Goal: Task Accomplishment & Management: Complete application form

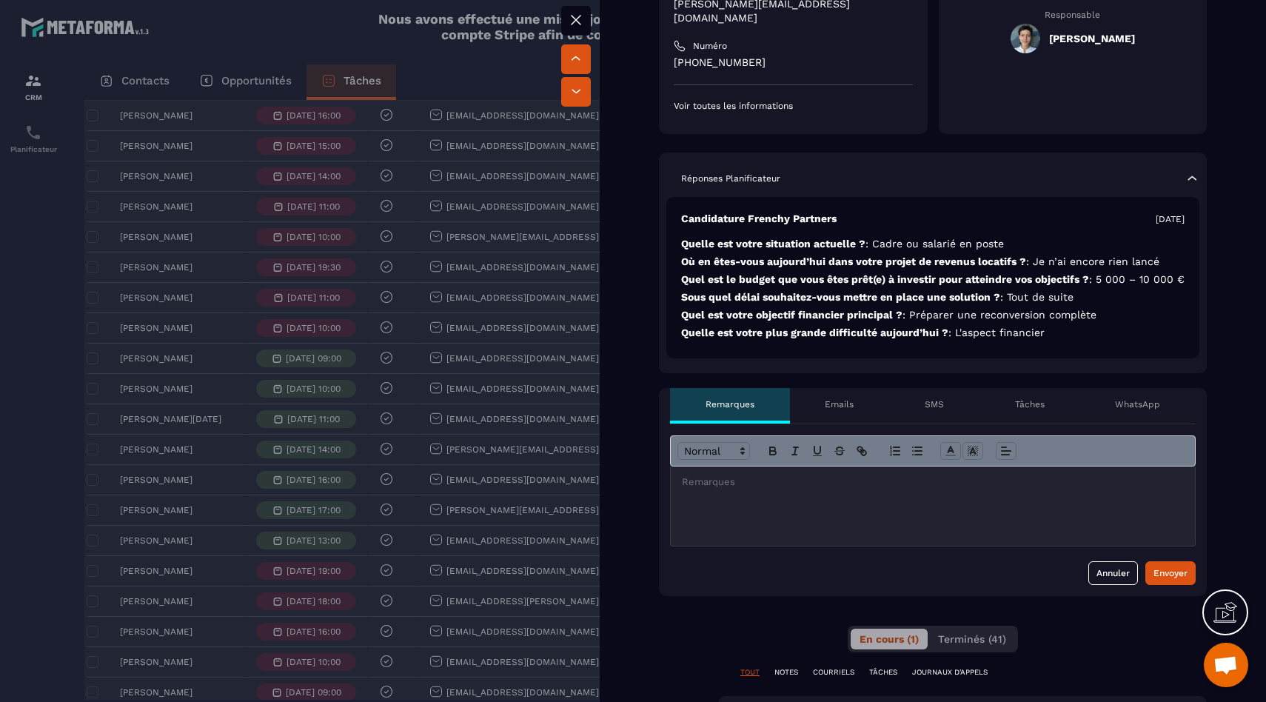
scroll to position [309, 0]
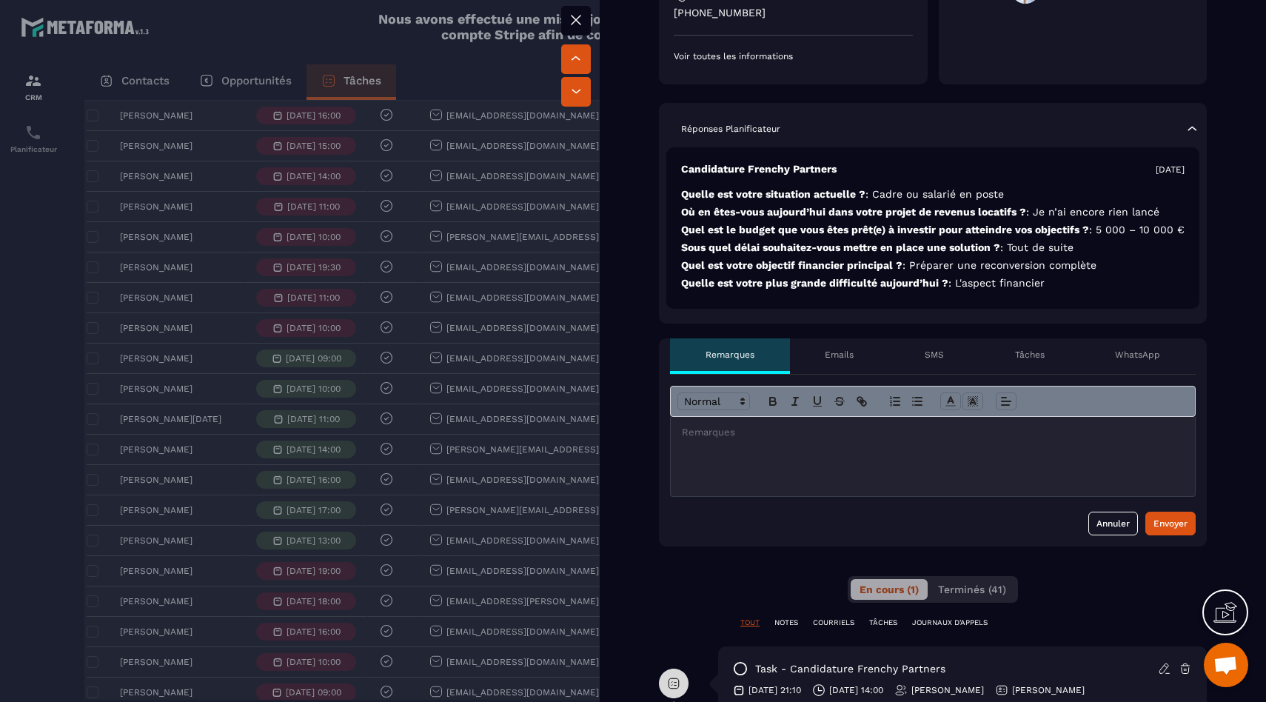
click at [789, 489] on div at bounding box center [933, 456] width 524 height 79
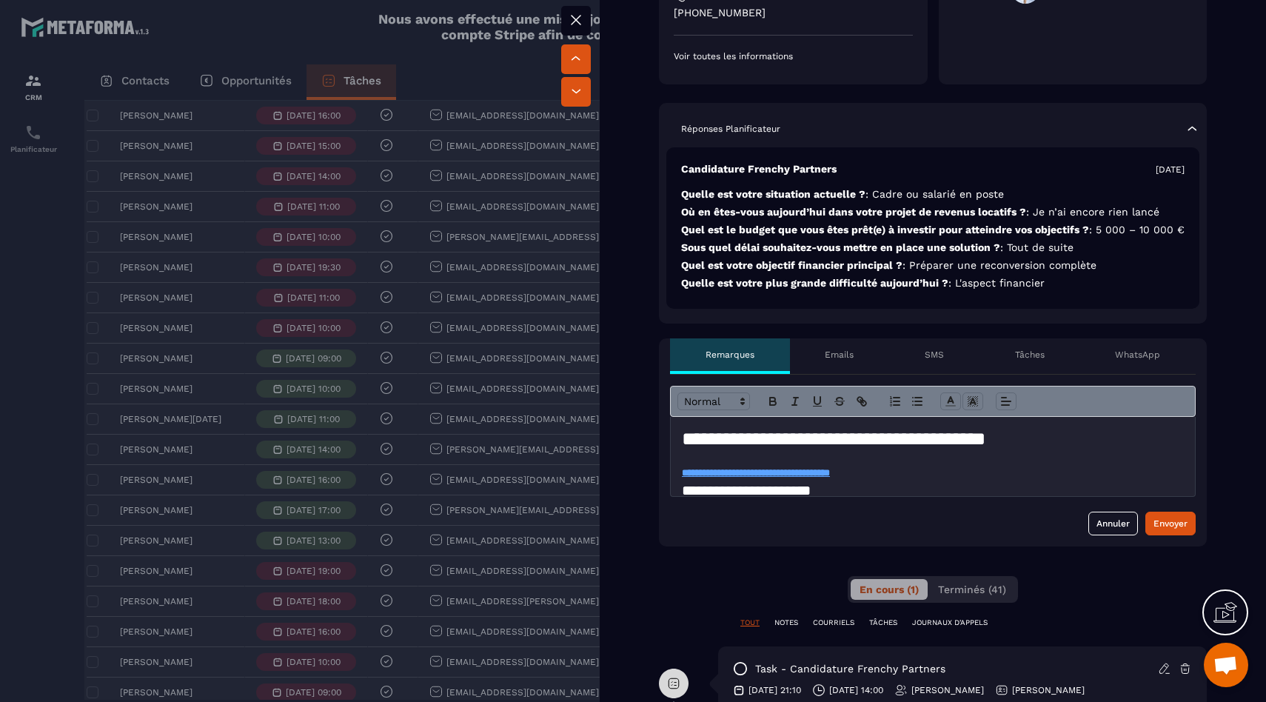
scroll to position [525, 0]
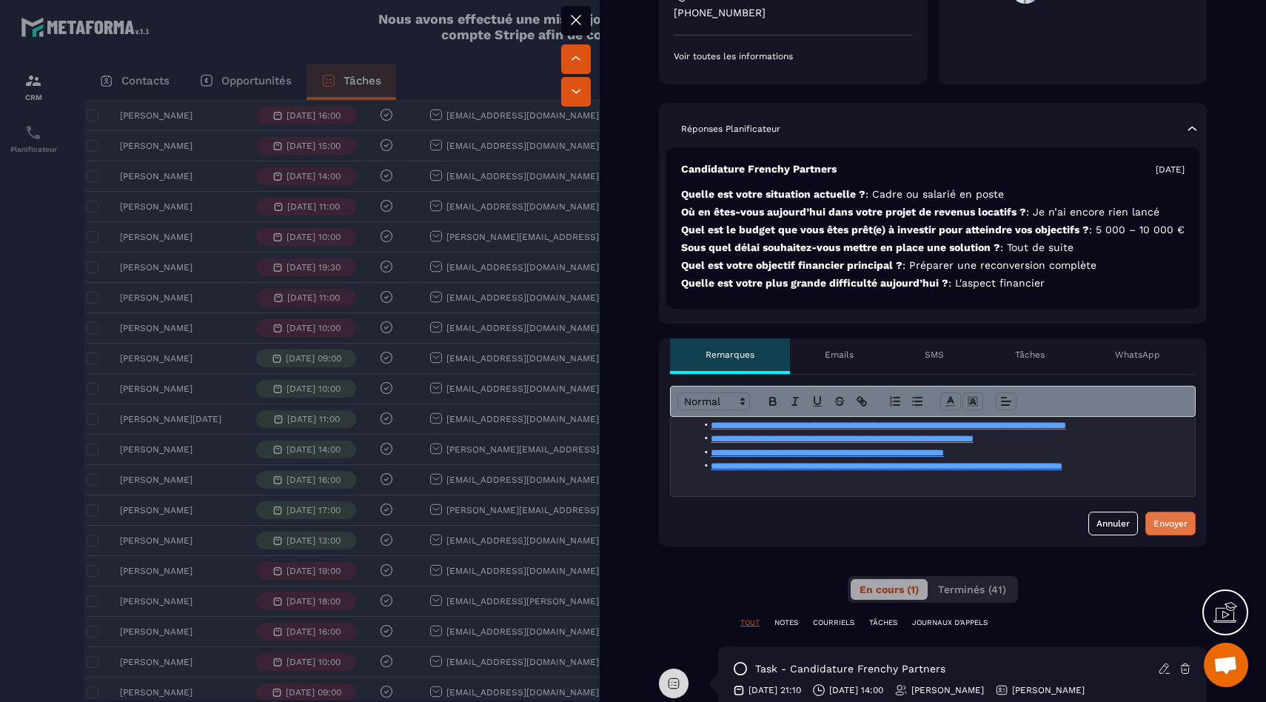
click at [1156, 523] on div "Envoyer" at bounding box center [1170, 523] width 34 height 15
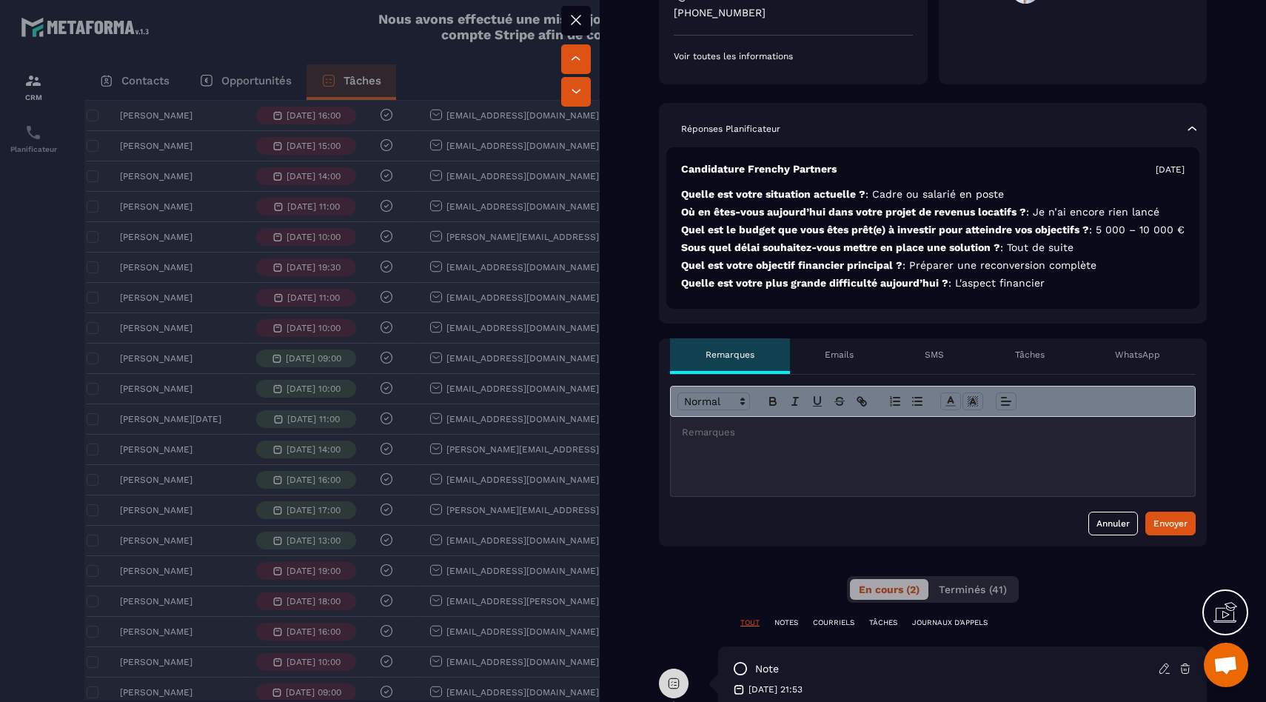
click at [200, 295] on div at bounding box center [633, 351] width 1266 height 702
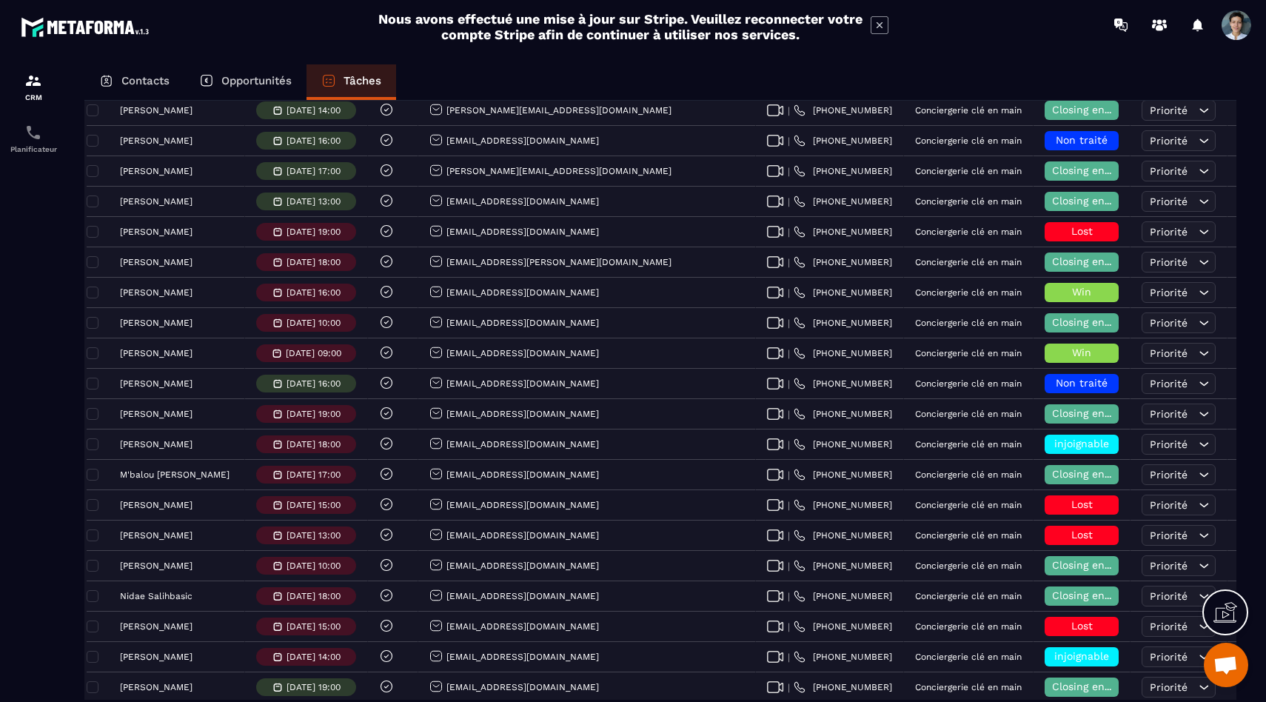
scroll to position [1239, 0]
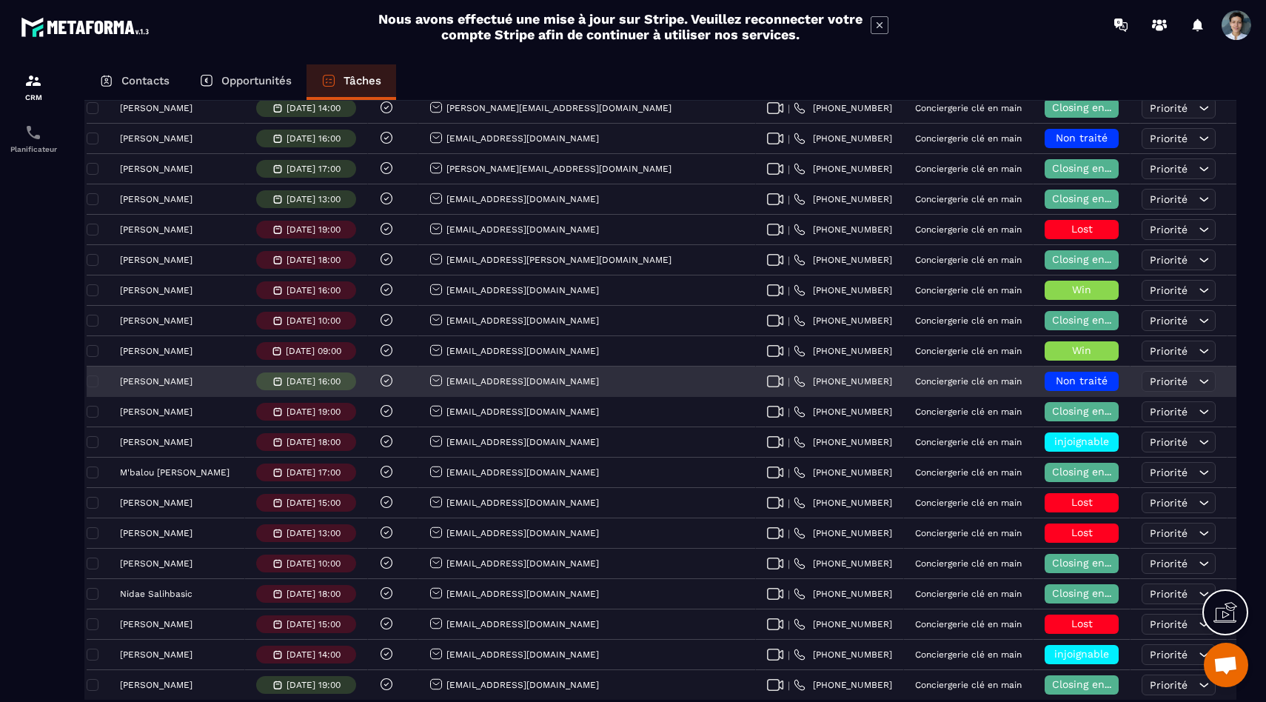
click at [1045, 388] on div "Non traité" at bounding box center [1082, 381] width 74 height 19
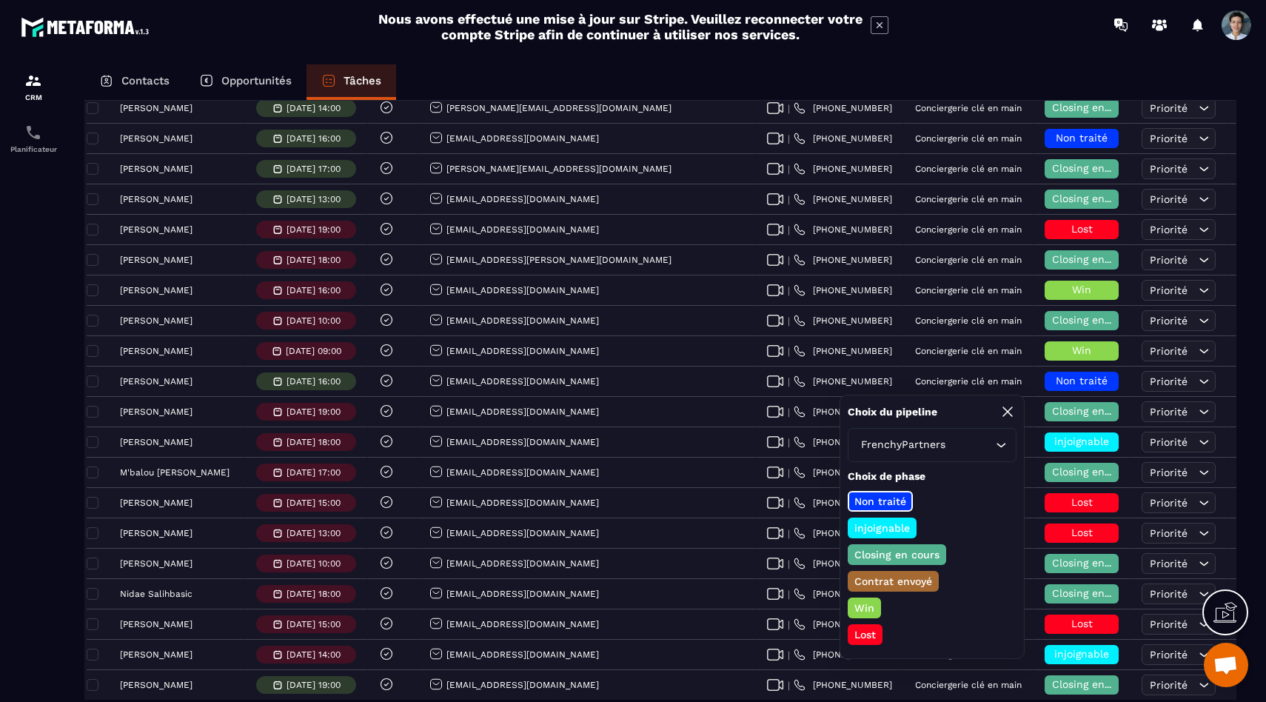
click at [888, 551] on p "Closing en cours" at bounding box center [897, 554] width 90 height 15
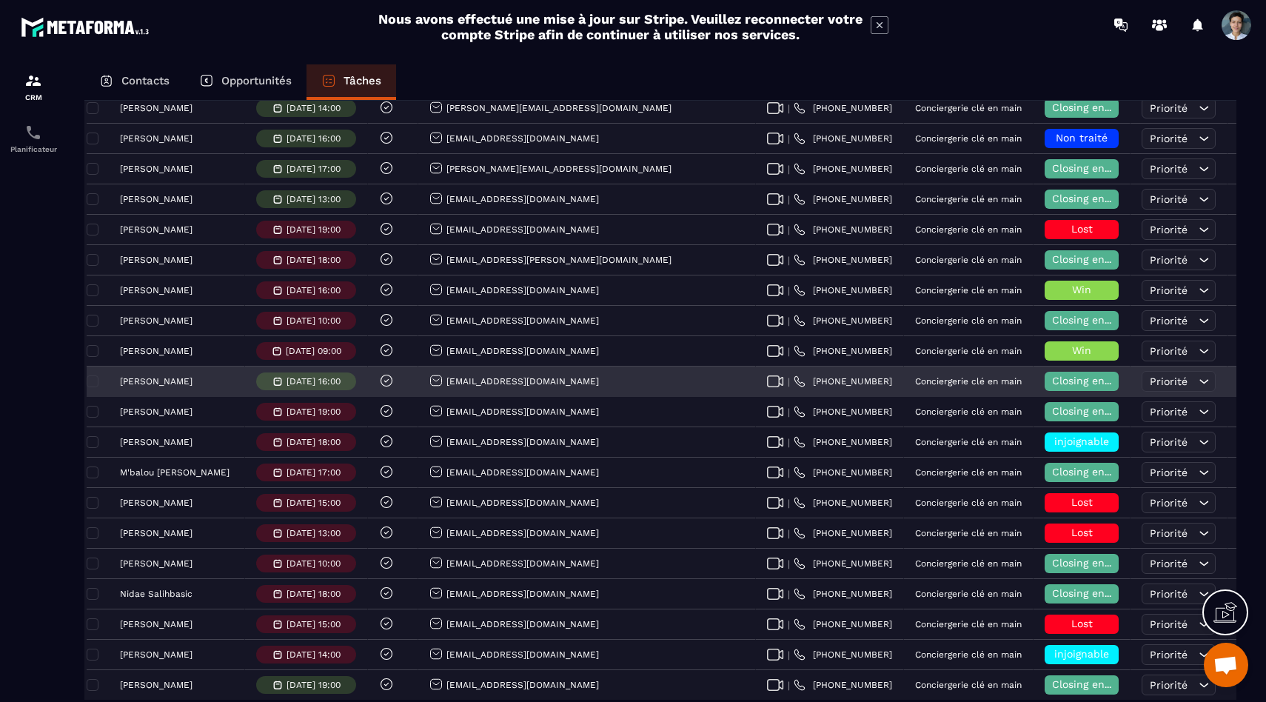
click at [1246, 386] on span "Non Traité" at bounding box center [1277, 381] width 62 height 12
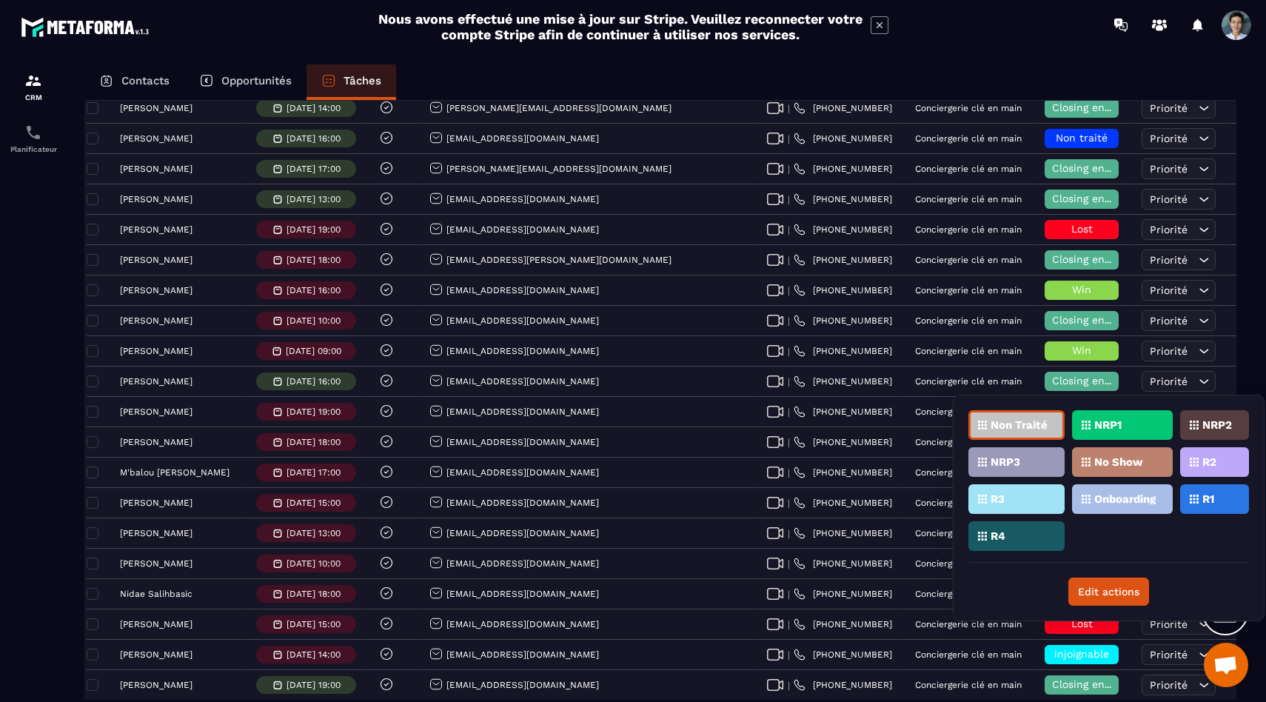
click at [1204, 472] on div "R2" at bounding box center [1214, 462] width 69 height 30
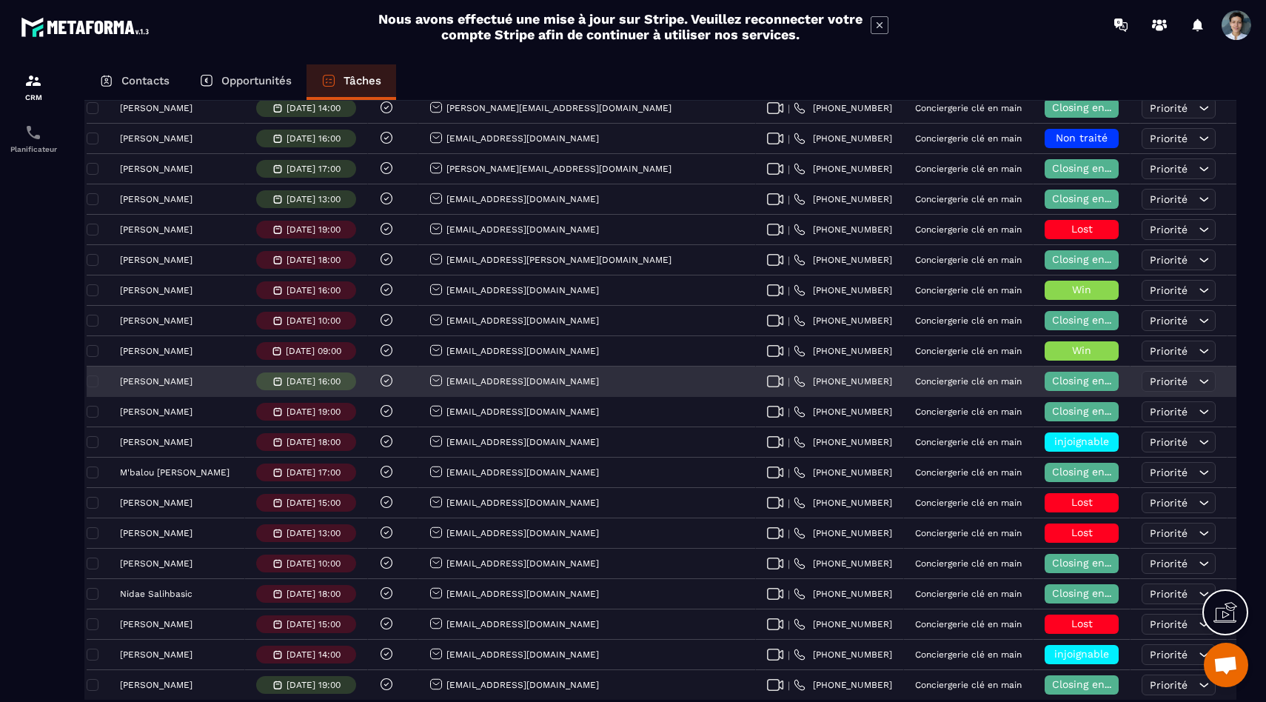
click at [170, 383] on p "[PERSON_NAME]" at bounding box center [156, 381] width 73 height 10
